Goal: Task Accomplishment & Management: Use online tool/utility

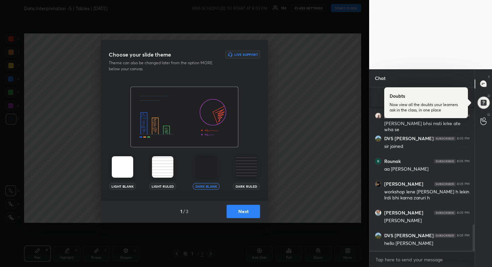
scroll to position [849, 0]
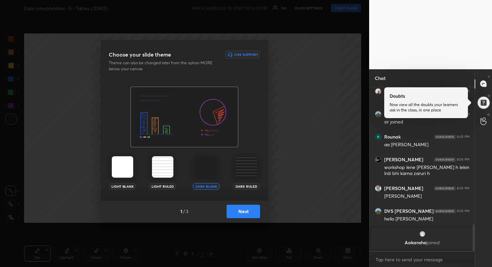
click at [252, 209] on button "Next" at bounding box center [242, 211] width 33 height 13
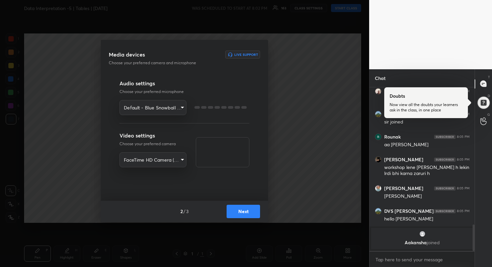
click at [252, 209] on button "Next" at bounding box center [242, 211] width 33 height 13
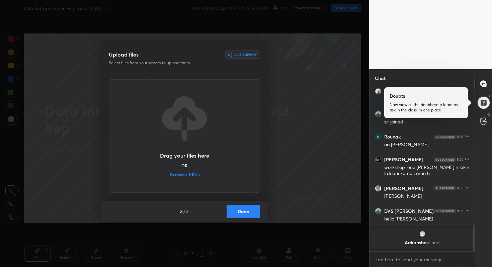
scroll to position [821, 0]
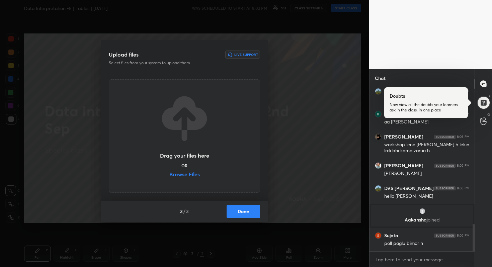
click at [191, 173] on label "Browse Files" at bounding box center [184, 175] width 30 height 7
click at [169, 173] on input "Browse Files" at bounding box center [169, 175] width 0 height 7
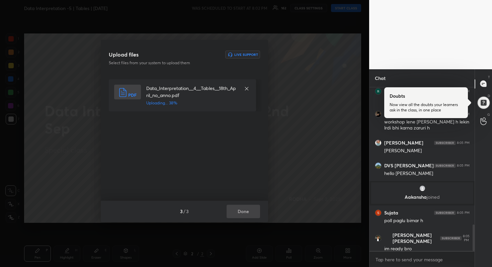
click at [240, 207] on div "3 / 3 Done" at bounding box center [184, 211] width 167 height 21
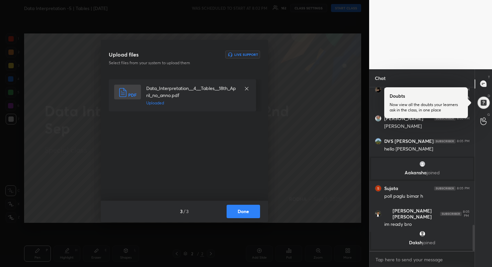
click at [240, 207] on button "Done" at bounding box center [242, 211] width 33 height 13
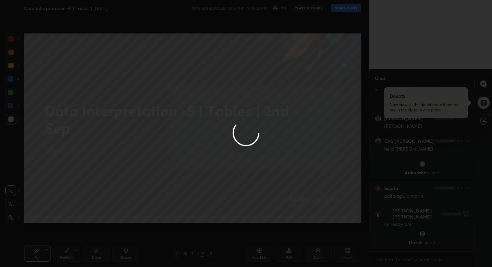
click at [240, 207] on div at bounding box center [246, 133] width 492 height 267
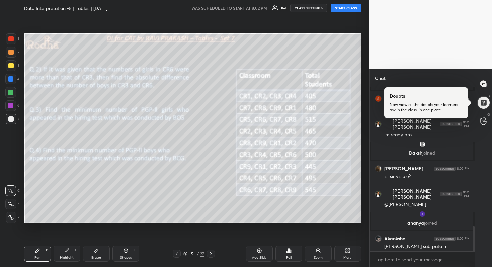
scroll to position [909, 0]
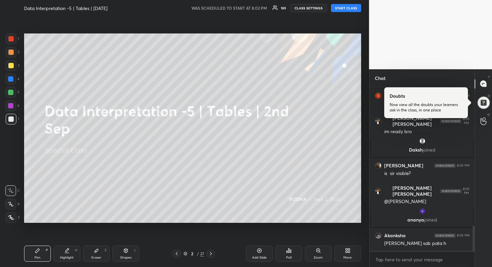
click at [349, 10] on button "START CLASS" at bounding box center [346, 8] width 30 height 8
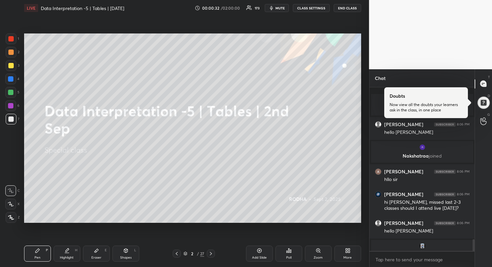
scroll to position [2127, 0]
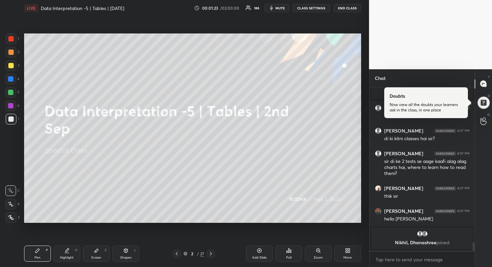
click at [482, 101] on div at bounding box center [483, 103] width 14 height 14
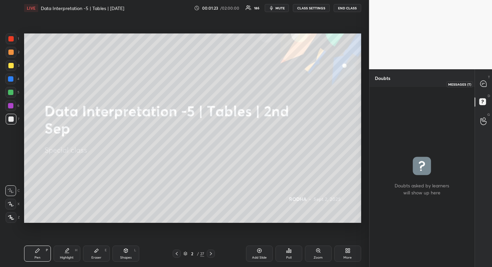
click at [486, 81] on icon at bounding box center [483, 83] width 7 height 7
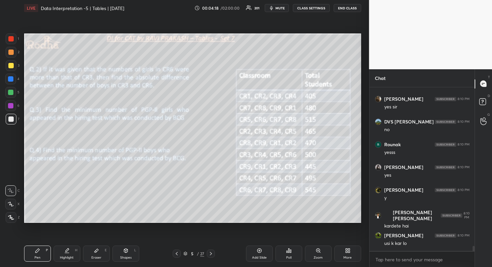
scroll to position [5264, 0]
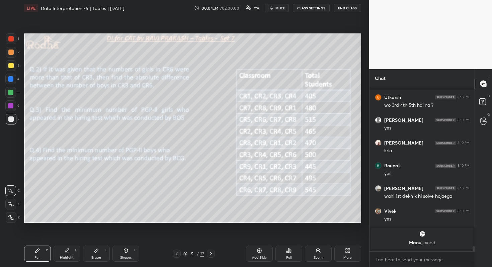
click at [11, 67] on div at bounding box center [10, 65] width 5 height 5
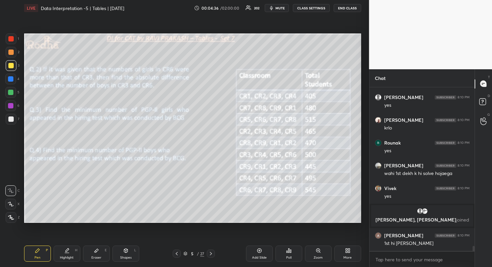
drag, startPoint x: 12, startPoint y: 206, endPoint x: 15, endPoint y: 203, distance: 4.5
click at [12, 206] on div at bounding box center [10, 204] width 11 height 11
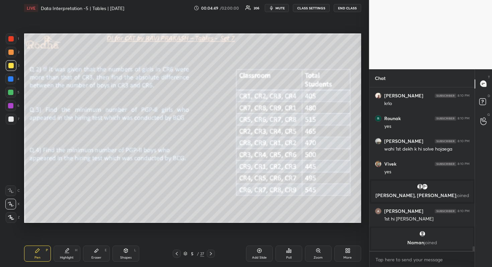
click at [288, 253] on div "Poll" at bounding box center [288, 254] width 27 height 16
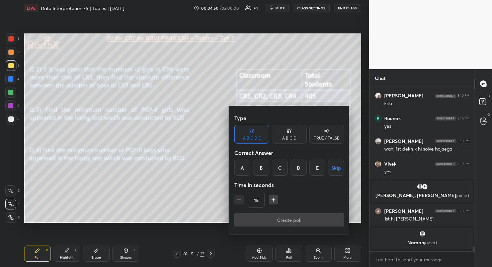
click at [284, 144] on div "Type A B C D E A B C D TRUE / FALSE Correct Answer A B C D E Skip Time in secon…" at bounding box center [289, 170] width 120 height 128
click at [287, 139] on div "A B C D" at bounding box center [289, 138] width 14 height 4
click at [265, 166] on div "B" at bounding box center [267, 168] width 20 height 16
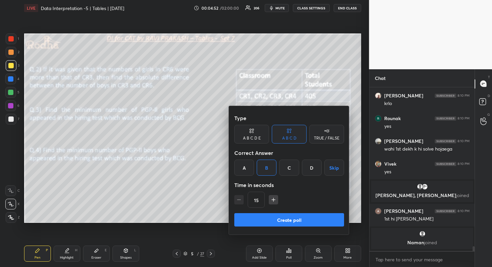
click at [295, 215] on button "Create poll" at bounding box center [289, 219] width 110 height 13
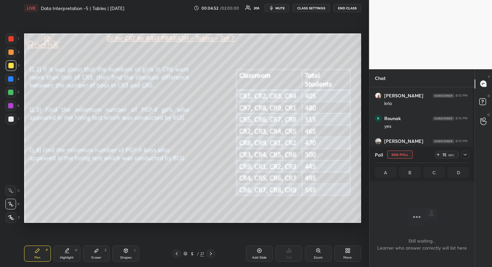
scroll to position [154, 101]
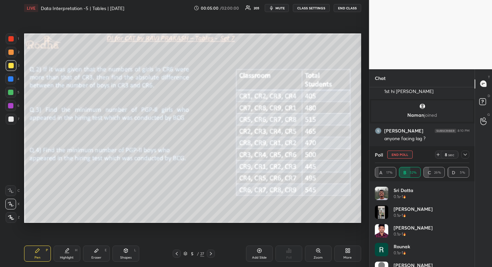
click at [466, 155] on icon at bounding box center [464, 154] width 5 height 5
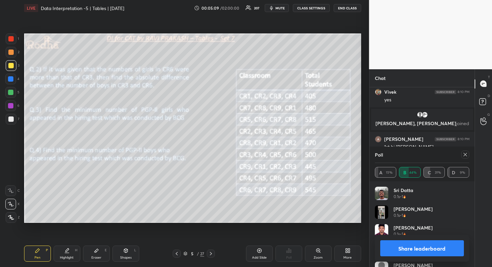
click at [464, 155] on icon at bounding box center [464, 154] width 5 height 5
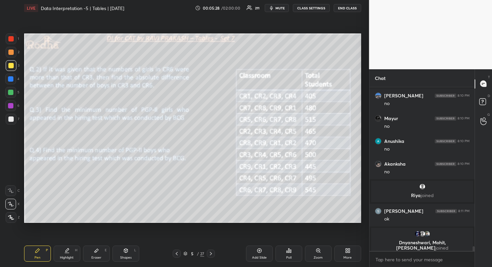
click at [290, 250] on icon at bounding box center [290, 251] width 1 height 3
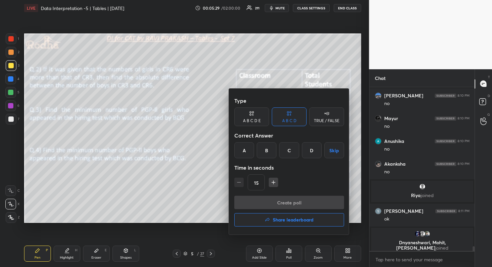
click at [247, 156] on div "A" at bounding box center [244, 150] width 20 height 16
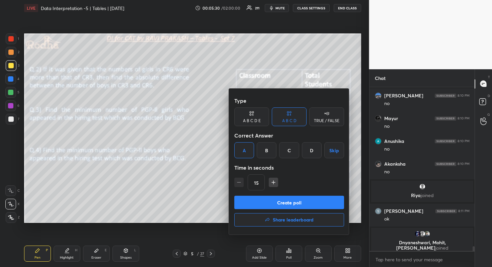
click at [285, 201] on button "Create poll" at bounding box center [289, 202] width 110 height 13
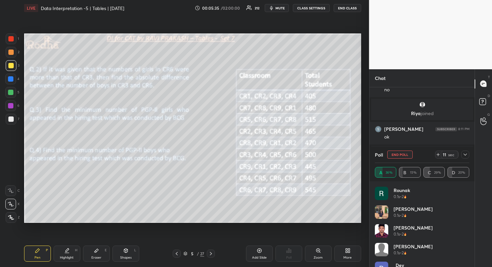
click at [464, 153] on icon at bounding box center [464, 154] width 5 height 5
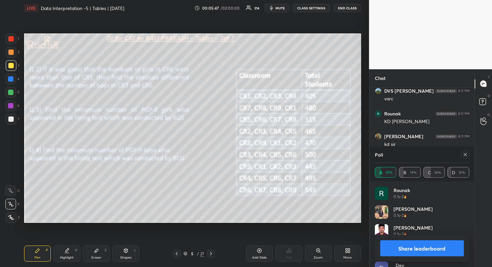
click at [465, 156] on icon at bounding box center [464, 154] width 5 height 5
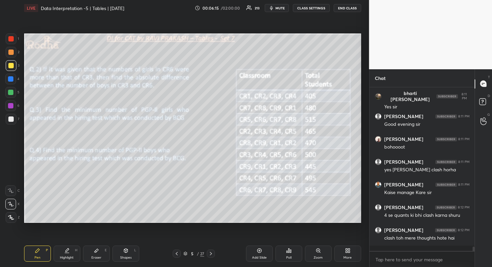
click at [290, 254] on div "Poll" at bounding box center [288, 254] width 27 height 16
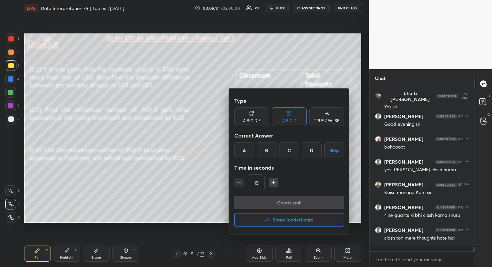
click at [291, 149] on div "C" at bounding box center [289, 150] width 20 height 16
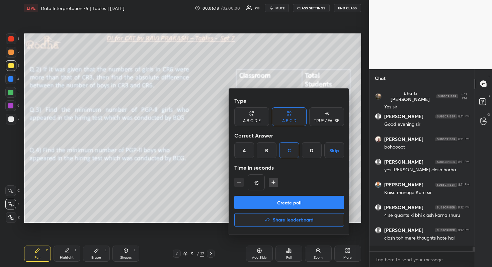
click at [290, 199] on button "Create poll" at bounding box center [289, 202] width 110 height 13
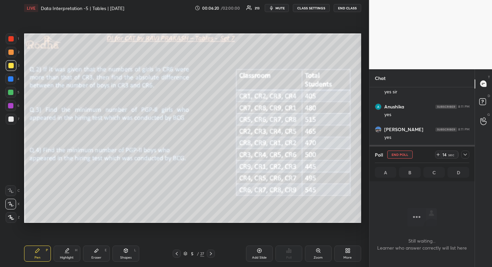
click at [466, 156] on icon at bounding box center [464, 154] width 5 height 5
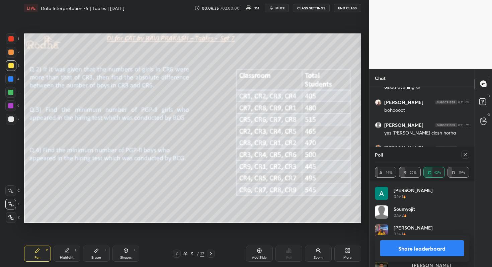
click at [466, 156] on icon at bounding box center [464, 154] width 5 height 5
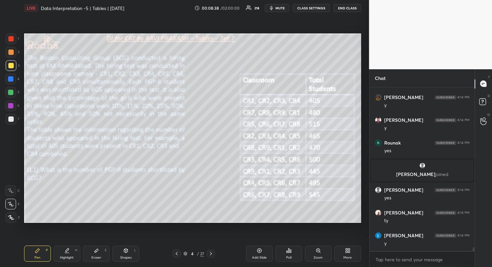
scroll to position [7111, 0]
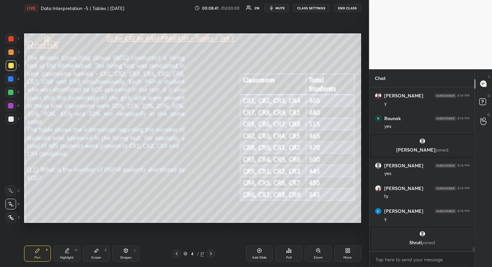
drag, startPoint x: 280, startPoint y: 7, endPoint x: 287, endPoint y: 9, distance: 6.8
click at [280, 8] on span "mute" at bounding box center [279, 8] width 9 height 5
click at [342, 9] on button "END CLASS" at bounding box center [346, 8] width 27 height 8
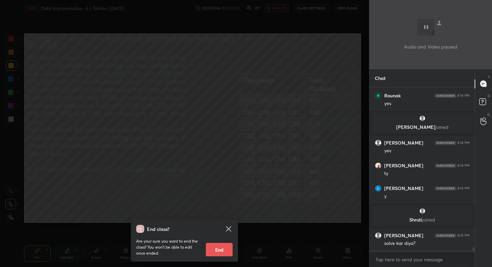
scroll to position [6946, 0]
click at [340, 8] on div "End class? Are your sure you want to end the class? You won’t be able to edit o…" at bounding box center [184, 133] width 369 height 267
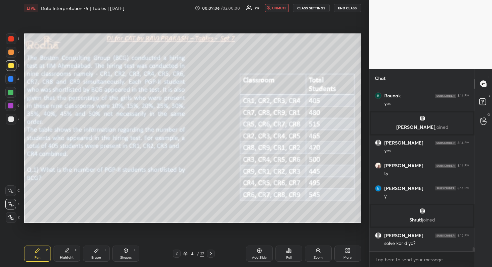
click at [274, 10] on span "unmute" at bounding box center [279, 8] width 14 height 5
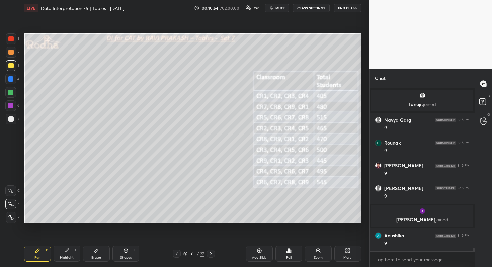
scroll to position [8185, 0]
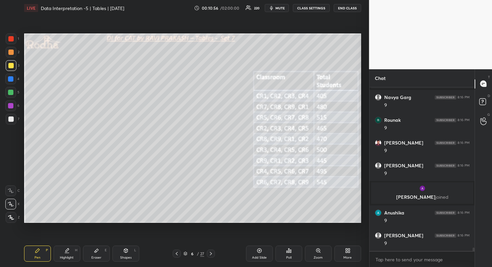
drag, startPoint x: 12, startPoint y: 93, endPoint x: 23, endPoint y: 97, distance: 12.2
click at [12, 93] on div at bounding box center [10, 92] width 5 height 5
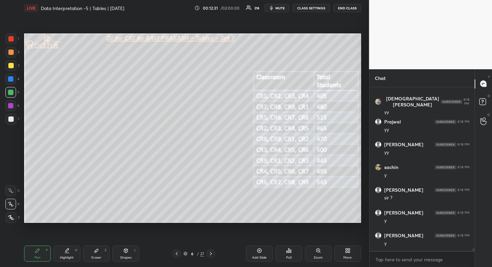
scroll to position [9249, 0]
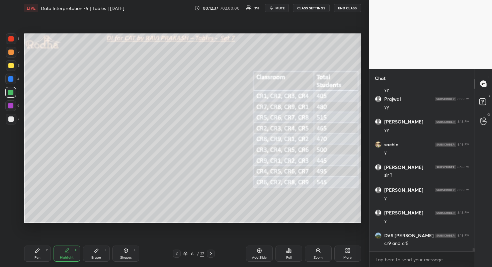
click at [11, 42] on div at bounding box center [11, 38] width 11 height 11
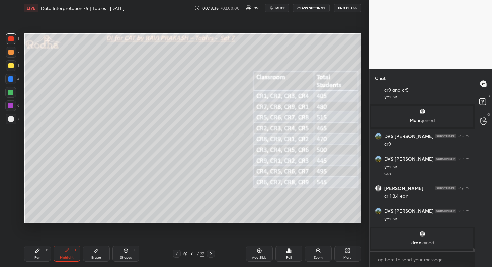
scroll to position [9266, 0]
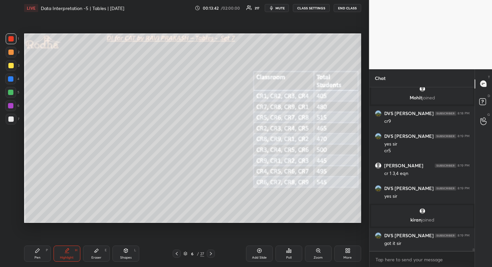
click at [13, 92] on div at bounding box center [10, 92] width 5 height 5
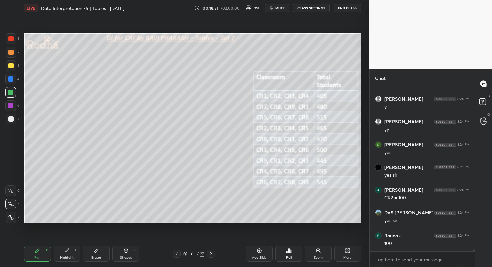
scroll to position [13401, 0]
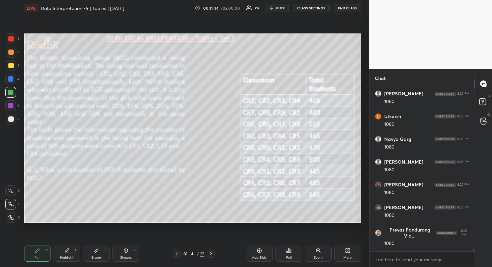
click at [11, 66] on div at bounding box center [10, 65] width 5 height 5
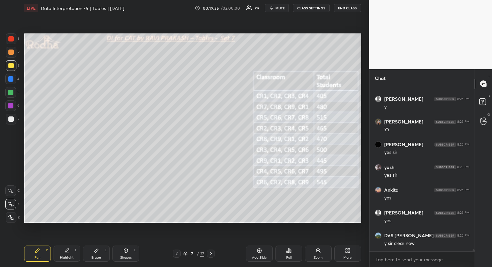
click at [11, 92] on div at bounding box center [10, 92] width 5 height 5
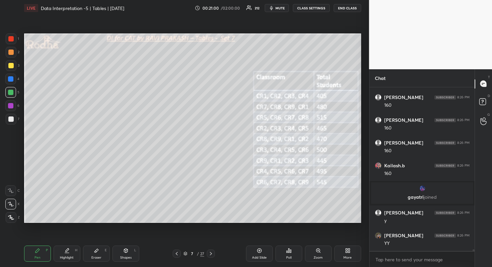
scroll to position [15208, 0]
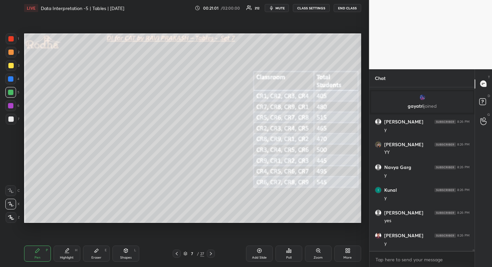
click at [12, 66] on div at bounding box center [10, 65] width 5 height 5
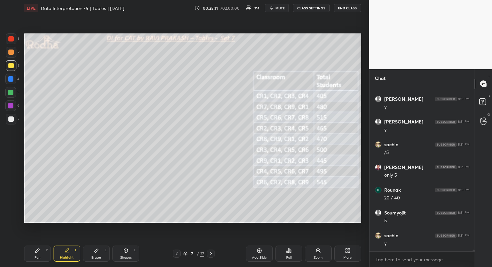
scroll to position [18440, 0]
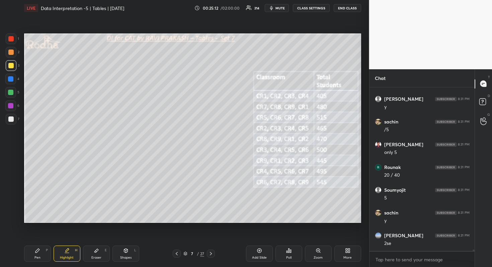
drag, startPoint x: 14, startPoint y: 79, endPoint x: 19, endPoint y: 79, distance: 5.7
click at [13, 79] on div at bounding box center [10, 79] width 11 height 11
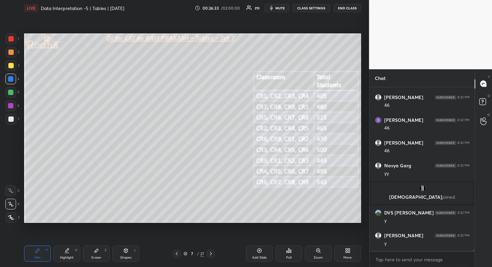
scroll to position [19187, 0]
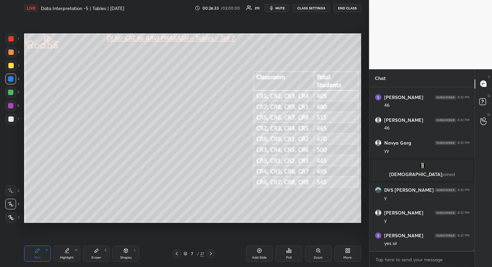
drag, startPoint x: 13, startPoint y: 55, endPoint x: 22, endPoint y: 61, distance: 11.0
click at [13, 55] on div at bounding box center [11, 52] width 11 height 11
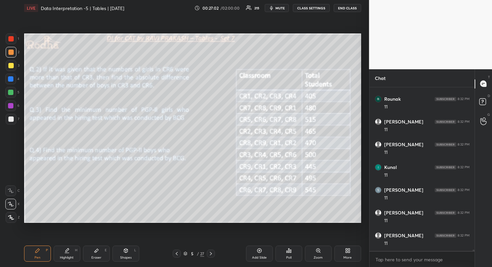
scroll to position [19893, 0]
drag, startPoint x: 12, startPoint y: 117, endPoint x: 18, endPoint y: 114, distance: 7.0
click at [12, 117] on div at bounding box center [10, 118] width 5 height 5
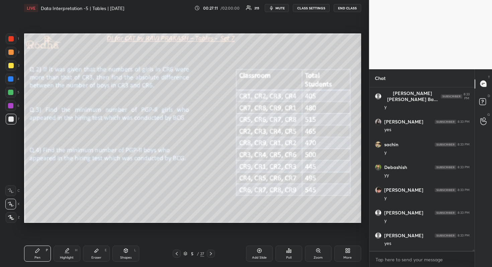
scroll to position [20171, 0]
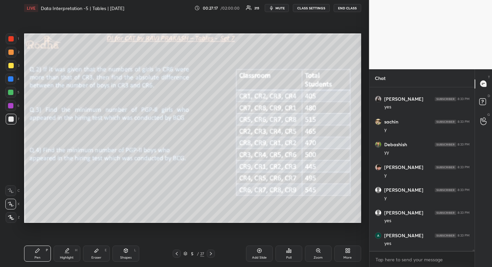
click at [212, 255] on div at bounding box center [211, 254] width 8 height 8
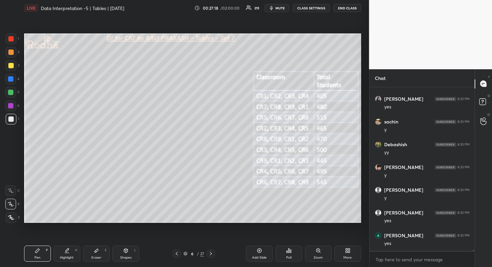
click at [212, 254] on icon at bounding box center [210, 253] width 5 height 5
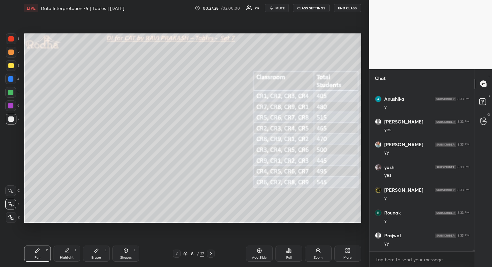
scroll to position [20489, 0]
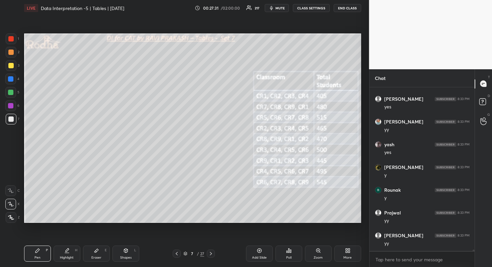
click at [92, 258] on div "Eraser" at bounding box center [96, 257] width 10 height 3
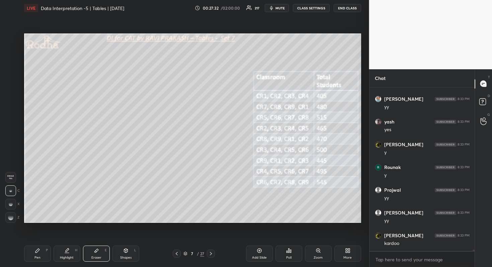
scroll to position [20535, 0]
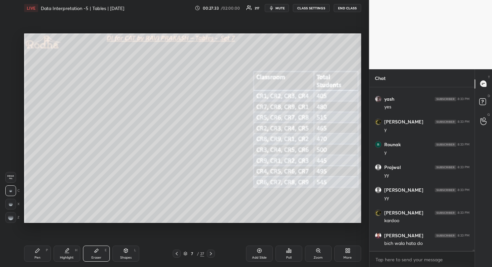
click at [12, 210] on div "Erase all C X Z" at bounding box center [12, 196] width 14 height 54
drag, startPoint x: 37, startPoint y: 250, endPoint x: 41, endPoint y: 244, distance: 6.9
click at [38, 250] on icon at bounding box center [37, 251] width 4 height 4
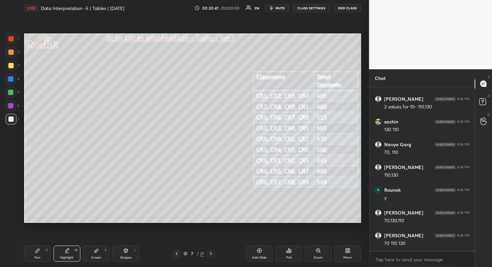
scroll to position [22767, 0]
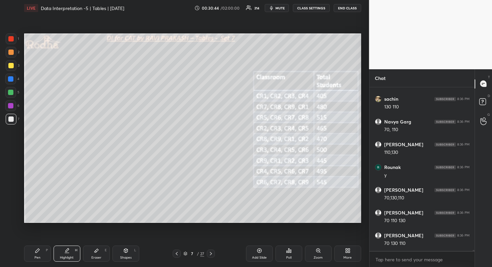
click at [10, 65] on div at bounding box center [10, 65] width 5 height 5
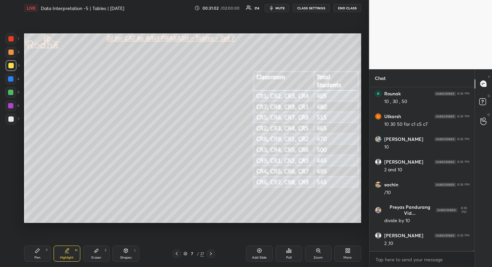
scroll to position [22863, 0]
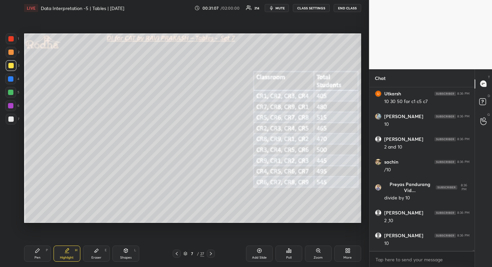
drag, startPoint x: 10, startPoint y: 53, endPoint x: 22, endPoint y: 53, distance: 12.0
click at [10, 53] on div at bounding box center [10, 52] width 5 height 5
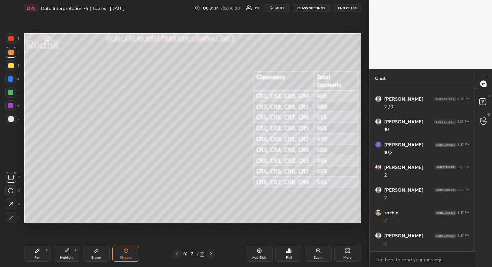
scroll to position [22999, 0]
click at [12, 79] on div at bounding box center [10, 78] width 5 height 5
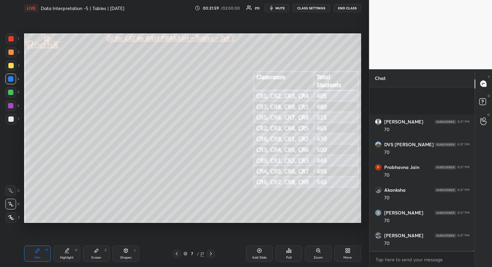
scroll to position [23568, 0]
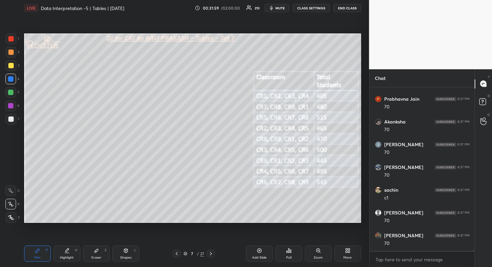
drag, startPoint x: 10, startPoint y: 119, endPoint x: 21, endPoint y: 105, distance: 17.8
click at [11, 118] on div at bounding box center [10, 118] width 5 height 5
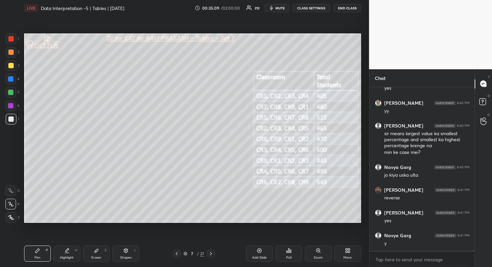
scroll to position [25488, 0]
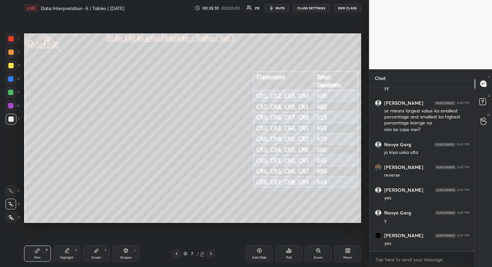
click at [12, 64] on div at bounding box center [10, 65] width 5 height 5
click at [14, 52] on div at bounding box center [11, 52] width 11 height 11
click at [12, 43] on div "1 2 3 4 5 6 7" at bounding box center [12, 80] width 14 height 94
click at [12, 41] on div at bounding box center [11, 38] width 11 height 11
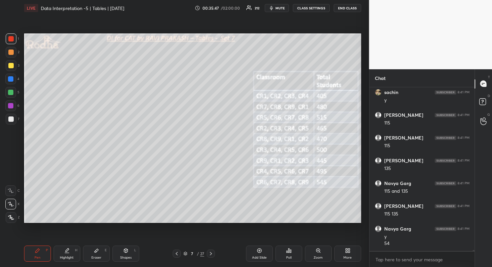
scroll to position [25745, 0]
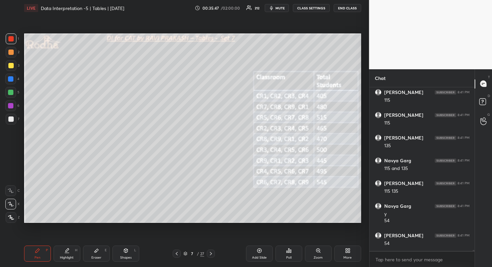
click at [11, 85] on div "1 2 3 4 5 6 7" at bounding box center [12, 80] width 14 height 94
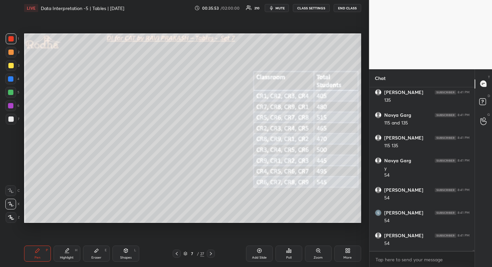
drag, startPoint x: 12, startPoint y: 117, endPoint x: 18, endPoint y: 115, distance: 6.7
click at [12, 117] on div at bounding box center [10, 118] width 5 height 5
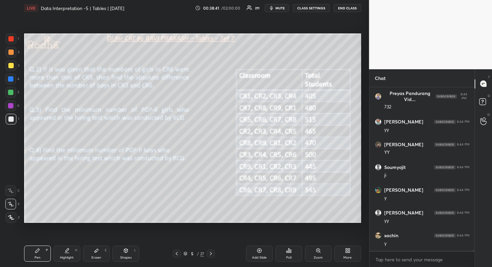
scroll to position [26918, 0]
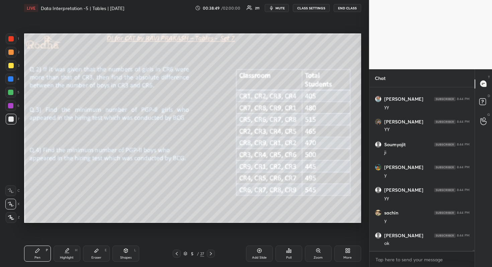
click at [281, 24] on div "Setting up your live class Poll for secs No correct answer Start poll" at bounding box center [192, 128] width 342 height 224
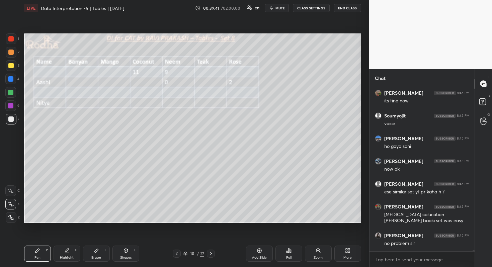
scroll to position [27583, 0]
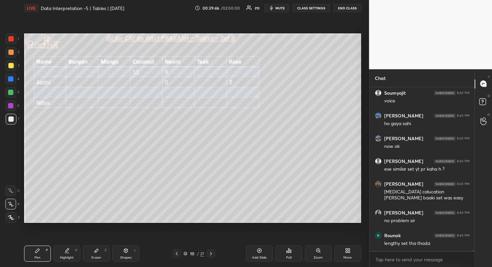
click at [11, 38] on div at bounding box center [10, 38] width 5 height 5
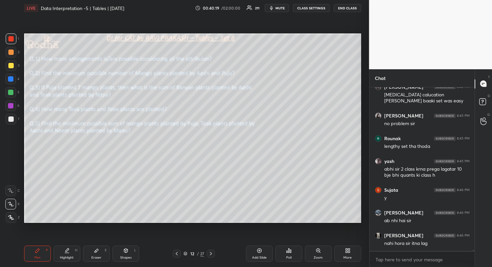
scroll to position [27709, 0]
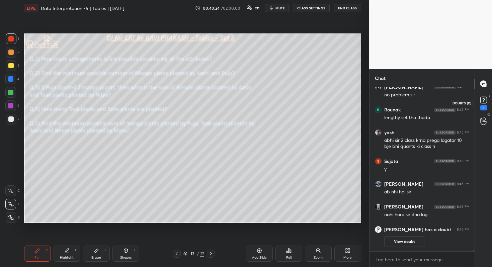
click at [486, 98] on rect at bounding box center [483, 100] width 6 height 6
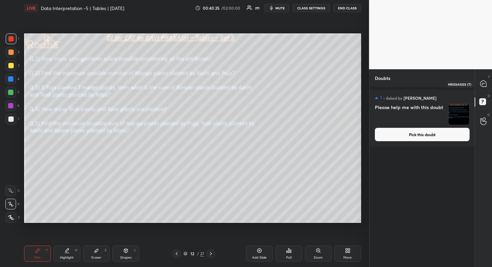
click at [485, 86] on icon at bounding box center [483, 84] width 6 height 6
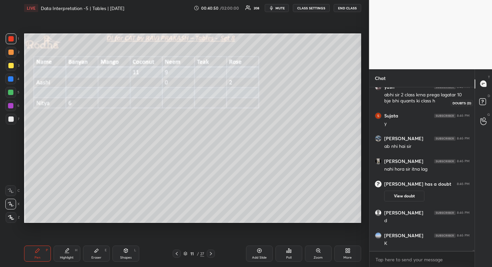
scroll to position [27202, 0]
click at [479, 101] on rect at bounding box center [482, 101] width 6 height 6
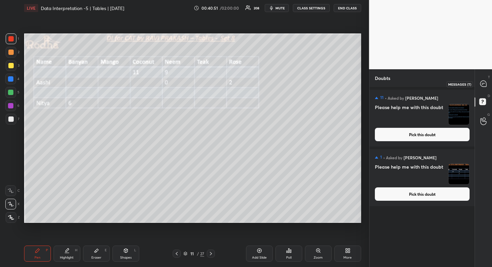
click at [481, 84] on icon at bounding box center [483, 84] width 6 height 6
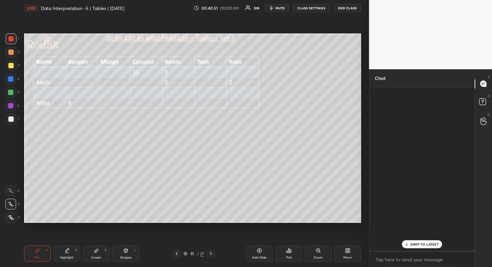
scroll to position [162, 103]
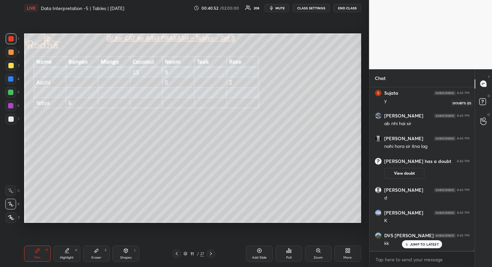
click at [488, 103] on icon at bounding box center [483, 103] width 12 height 12
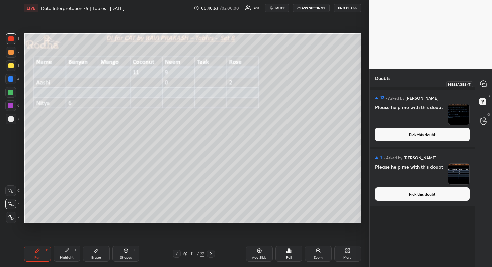
click at [486, 87] on icon at bounding box center [483, 83] width 7 height 7
type textarea "x"
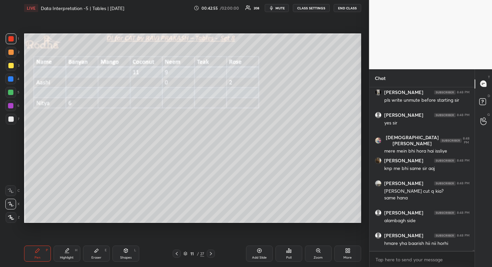
scroll to position [27692, 0]
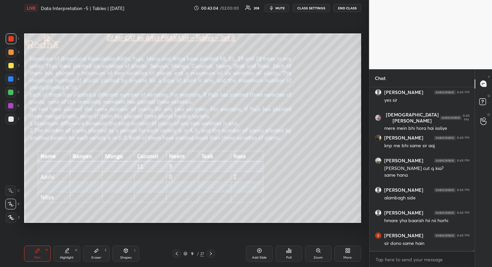
click at [248, 22] on div "Setting up your live class Poll for secs No correct answer Start poll" at bounding box center [192, 128] width 342 height 224
click at [279, 8] on span "mute" at bounding box center [279, 8] width 9 height 5
click at [351, 8] on button "END CLASS" at bounding box center [346, 8] width 27 height 8
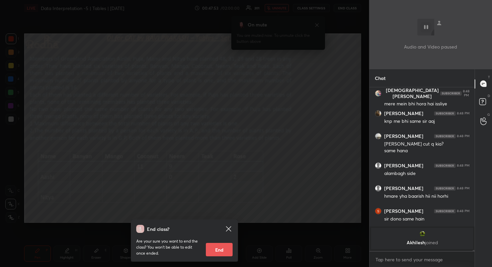
scroll to position [27584, 0]
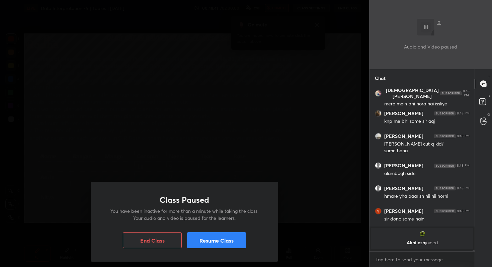
click at [234, 235] on button "Resume Class" at bounding box center [216, 240] width 59 height 16
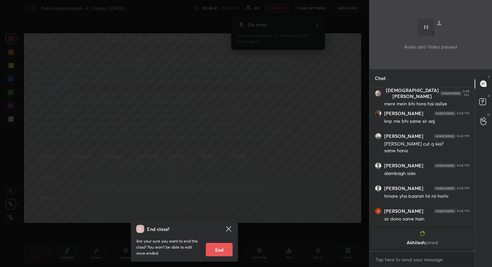
click at [304, 148] on div "End class? Are your sure you want to end the class? You won’t be able to edit o…" at bounding box center [184, 133] width 369 height 267
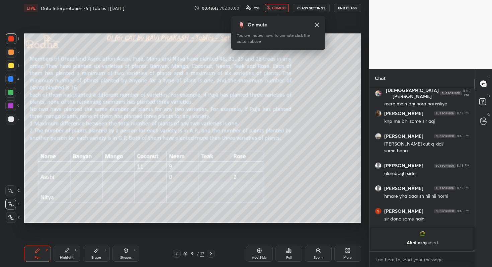
click at [282, 7] on span "unmute" at bounding box center [279, 8] width 14 height 5
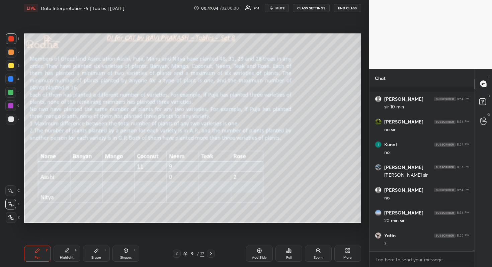
scroll to position [27833, 0]
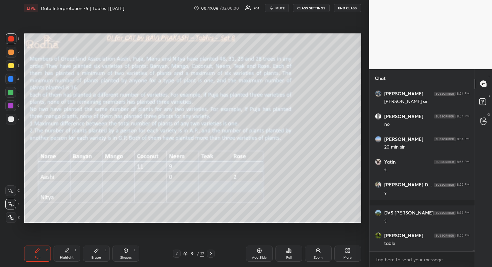
click at [285, 6] on span "mute" at bounding box center [279, 8] width 9 height 5
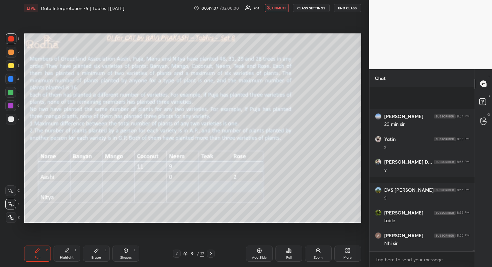
scroll to position [27947, 0]
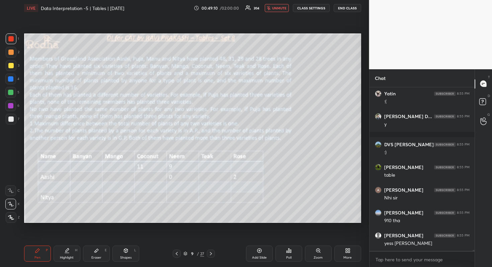
click at [350, 10] on button "END CLASS" at bounding box center [346, 8] width 27 height 8
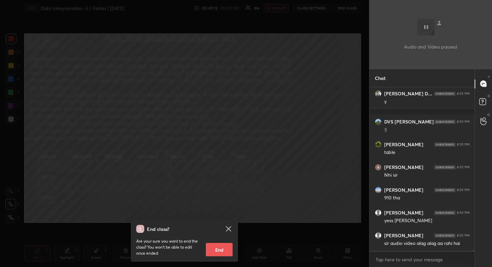
click at [331, 66] on div "End class? Are your sure you want to end the class? You won’t be able to edit o…" at bounding box center [184, 133] width 369 height 267
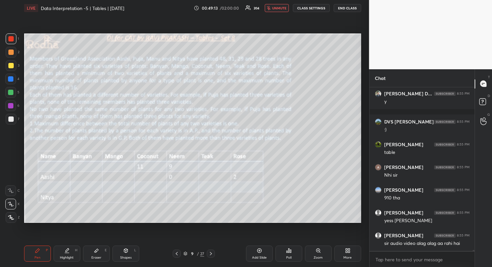
scroll to position [27992, 0]
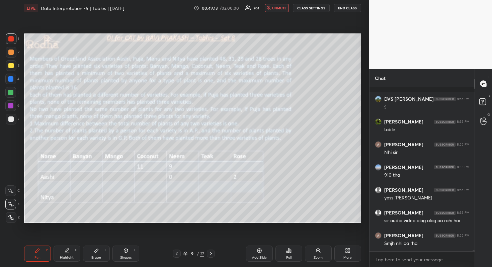
click at [283, 7] on span "unmute" at bounding box center [279, 8] width 14 height 5
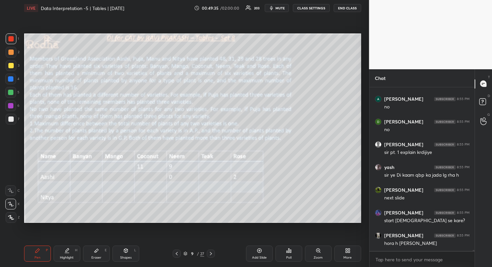
scroll to position [28249, 0]
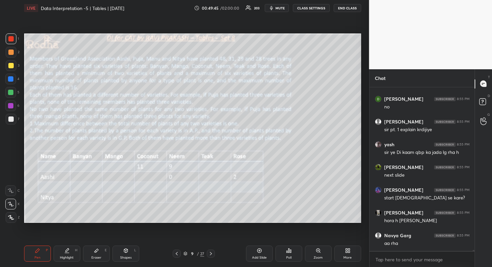
drag, startPoint x: 11, startPoint y: 63, endPoint x: 16, endPoint y: 62, distance: 5.2
click at [11, 63] on div at bounding box center [10, 65] width 5 height 5
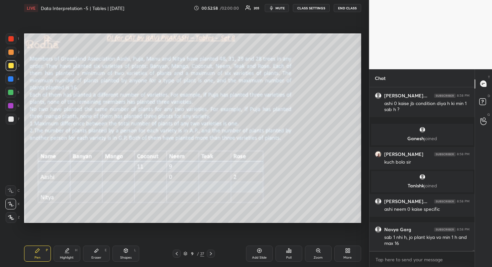
scroll to position [29561, 0]
